Goal: Task Accomplishment & Management: Manage account settings

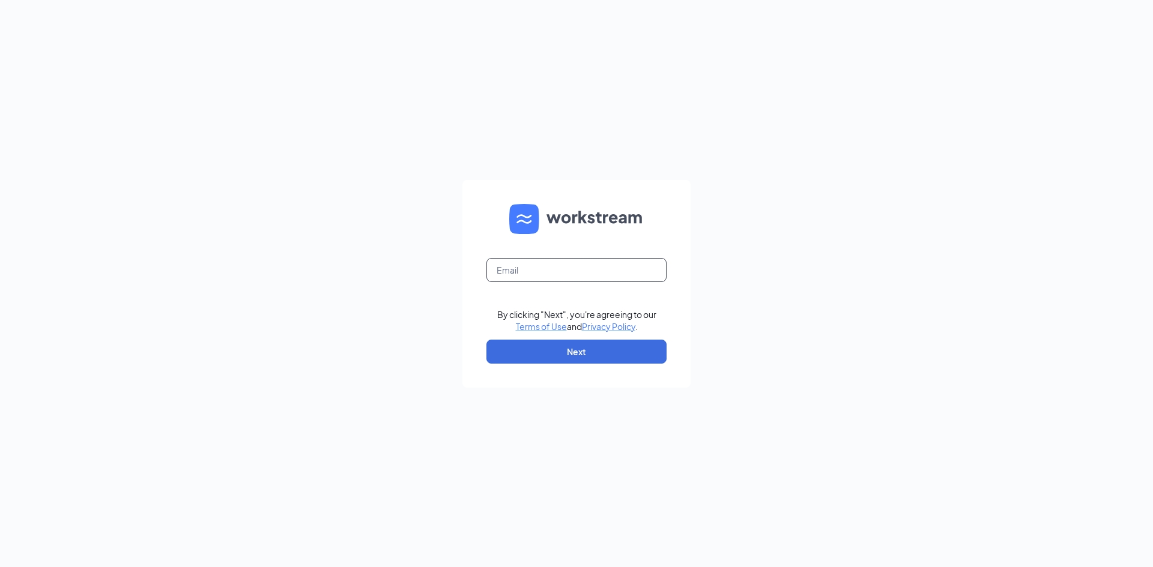
click at [564, 269] on input "text" at bounding box center [576, 270] width 180 height 24
type input "culversofprinceton@gmail.com"
click at [549, 351] on button "Next" at bounding box center [576, 352] width 180 height 24
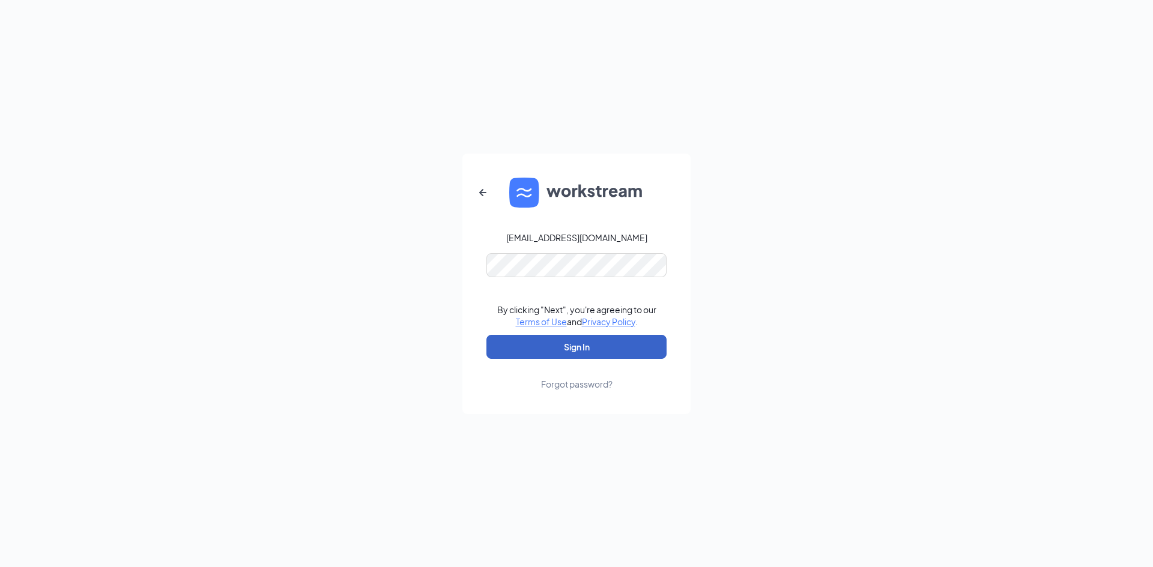
click at [569, 349] on button "Sign In" at bounding box center [576, 347] width 180 height 24
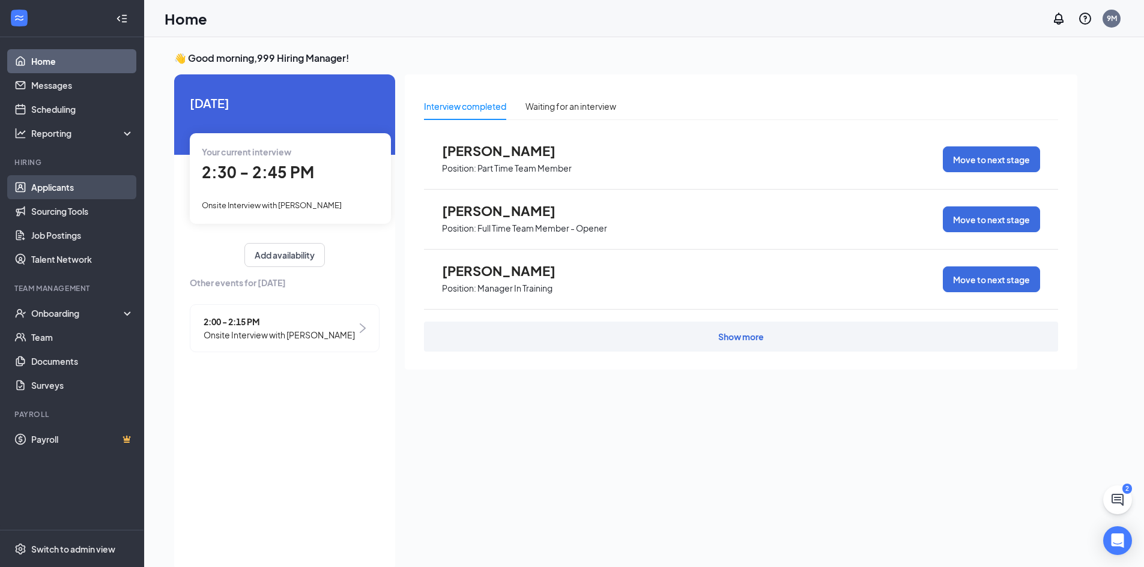
click at [68, 190] on link "Applicants" at bounding box center [82, 187] width 103 height 24
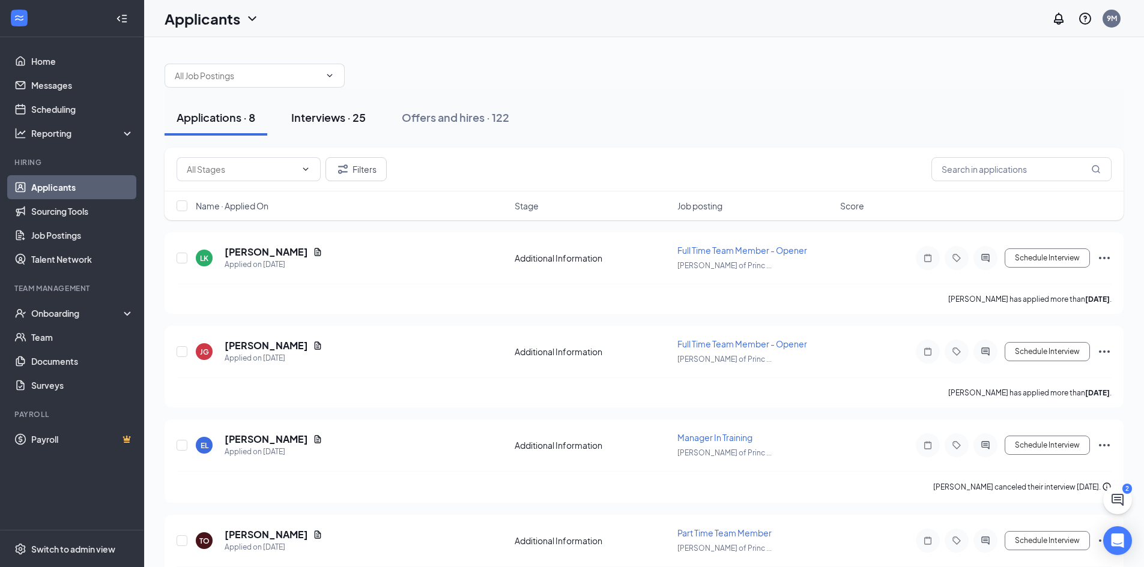
click at [351, 119] on div "Interviews · 25" at bounding box center [328, 117] width 74 height 15
